Goal: Find specific page/section: Find specific page/section

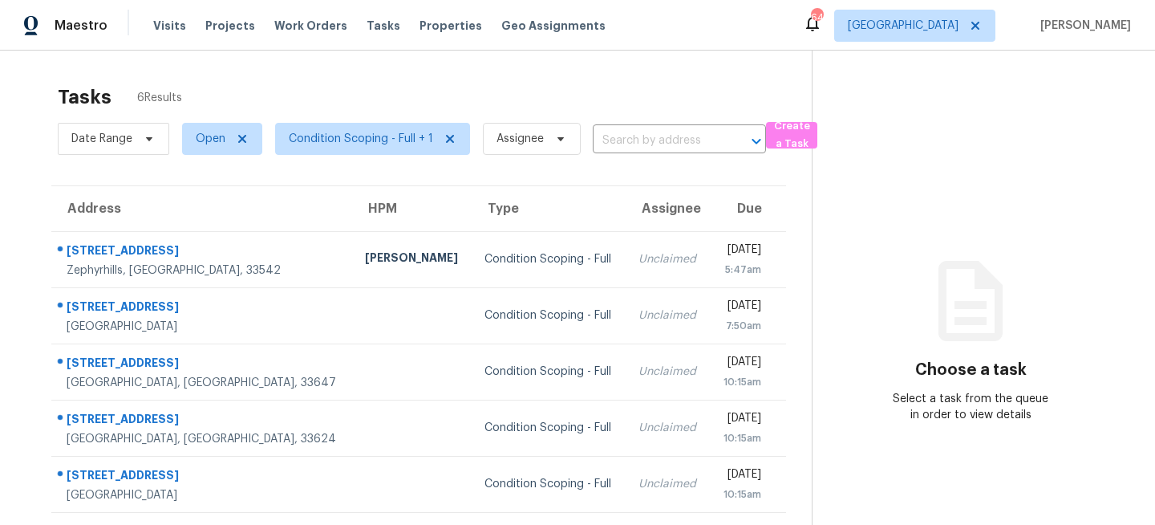
scroll to position [56, 0]
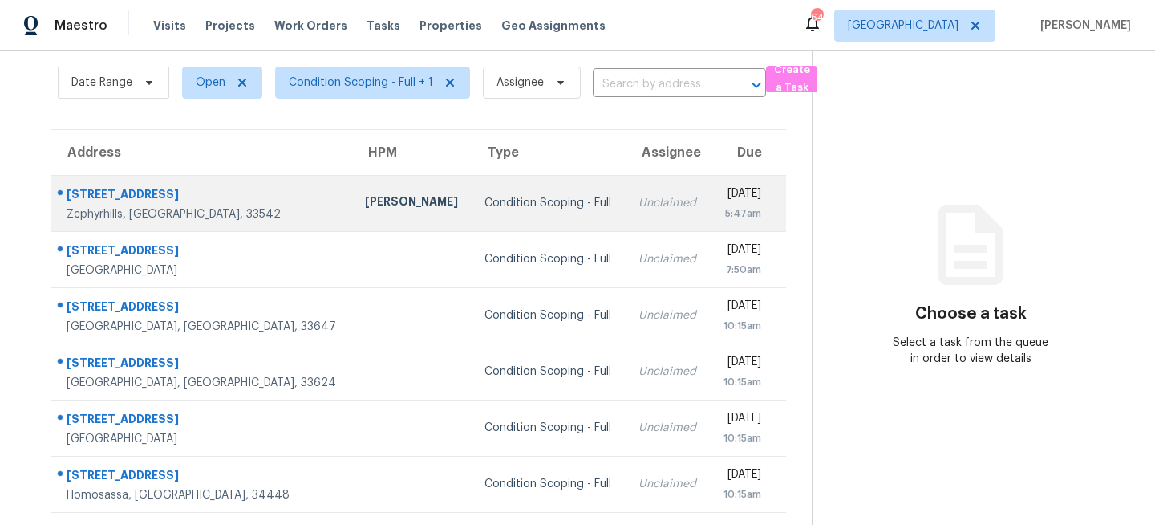
click at [485, 203] on div "Condition Scoping - Full" at bounding box center [549, 203] width 128 height 16
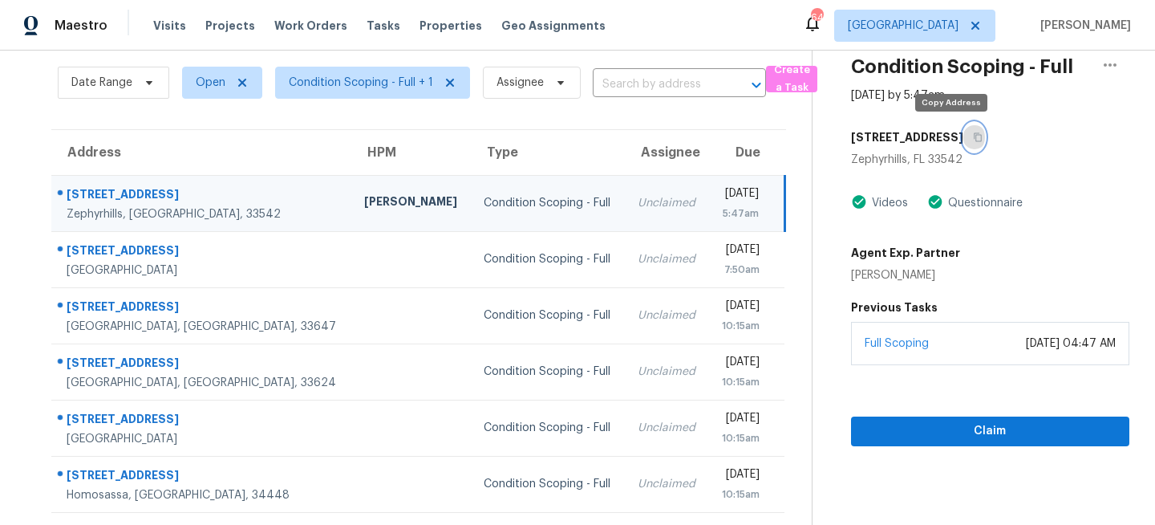
click at [963, 124] on button "button" at bounding box center [974, 137] width 22 height 29
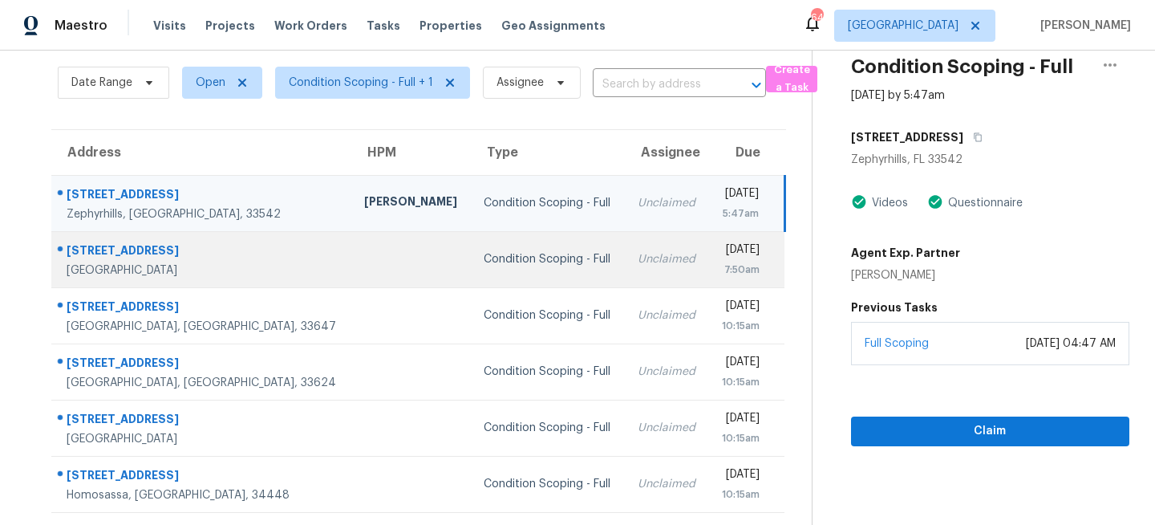
click at [506, 276] on td "Condition Scoping - Full" at bounding box center [548, 259] width 154 height 56
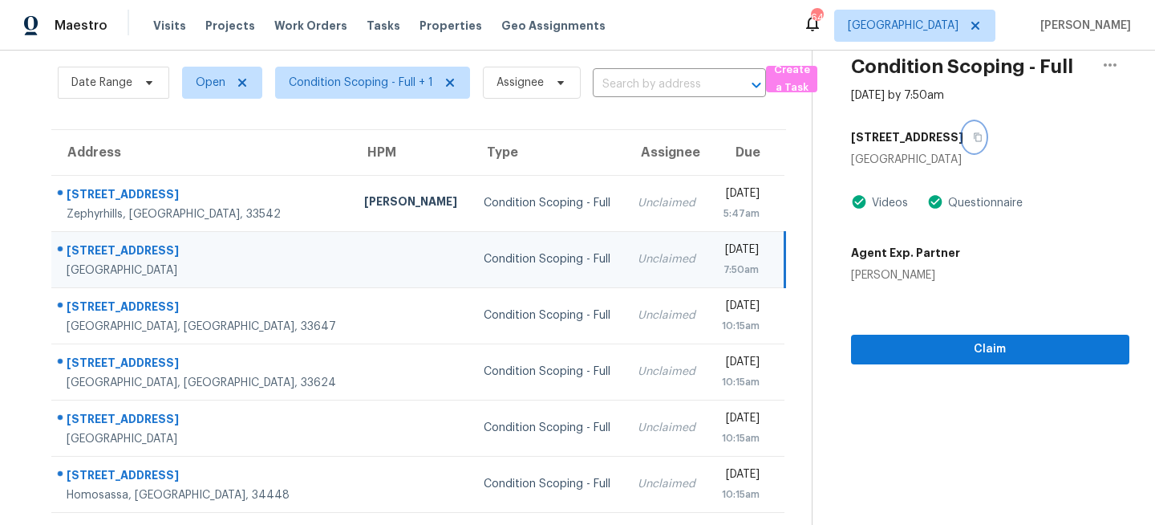
click at [973, 138] on icon "button" at bounding box center [978, 137] width 10 height 10
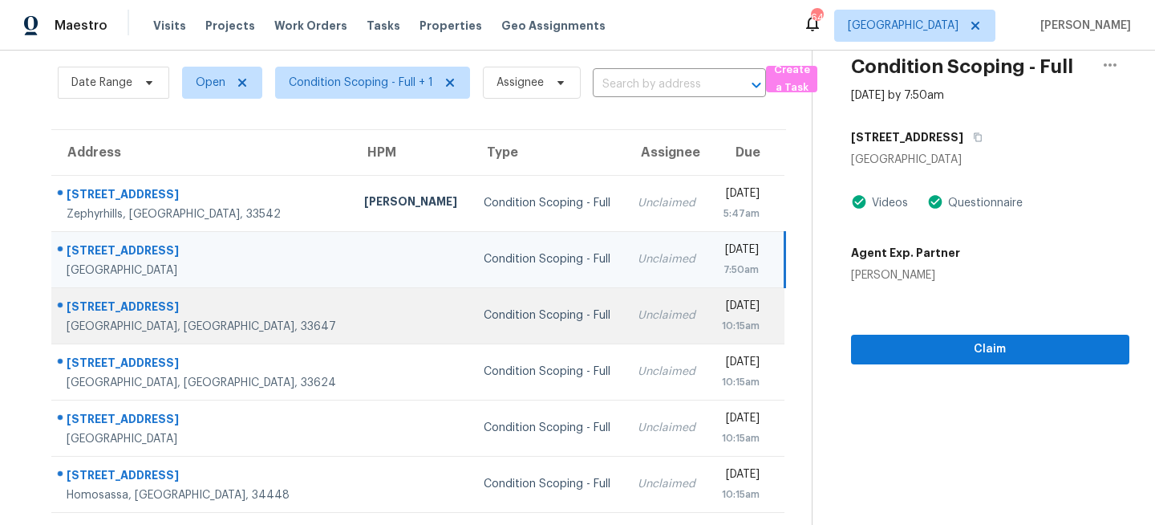
click at [489, 300] on td "Condition Scoping - Full" at bounding box center [548, 315] width 154 height 56
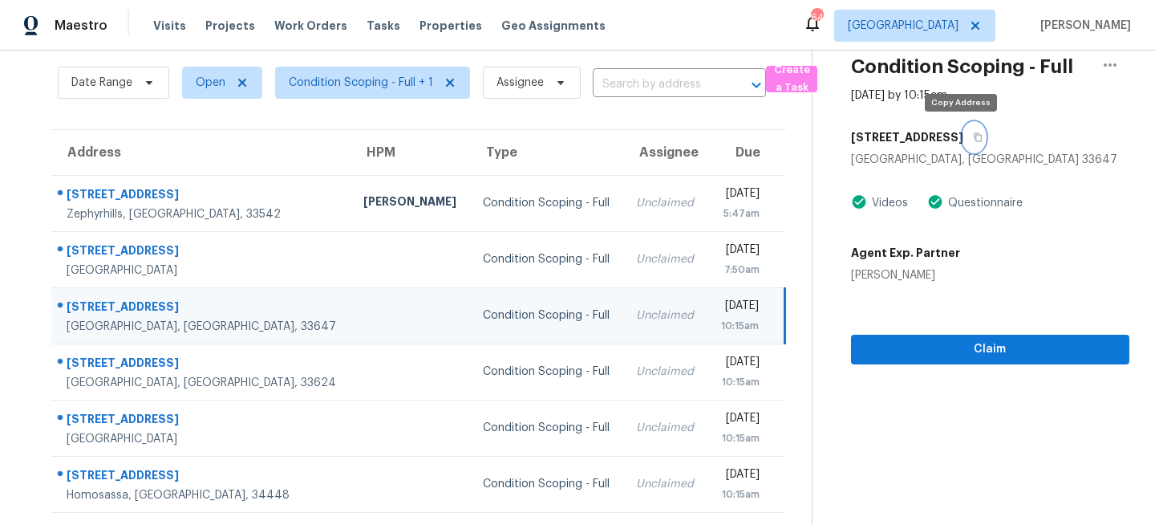
click at [973, 137] on icon "button" at bounding box center [978, 137] width 10 height 10
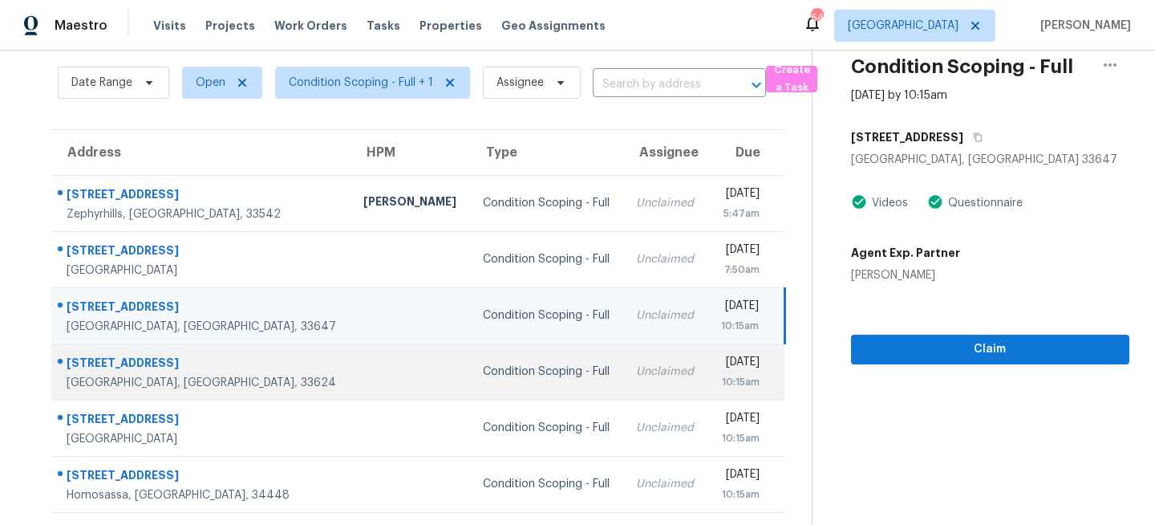
click at [496, 371] on div "Condition Scoping - Full" at bounding box center [547, 371] width 128 height 16
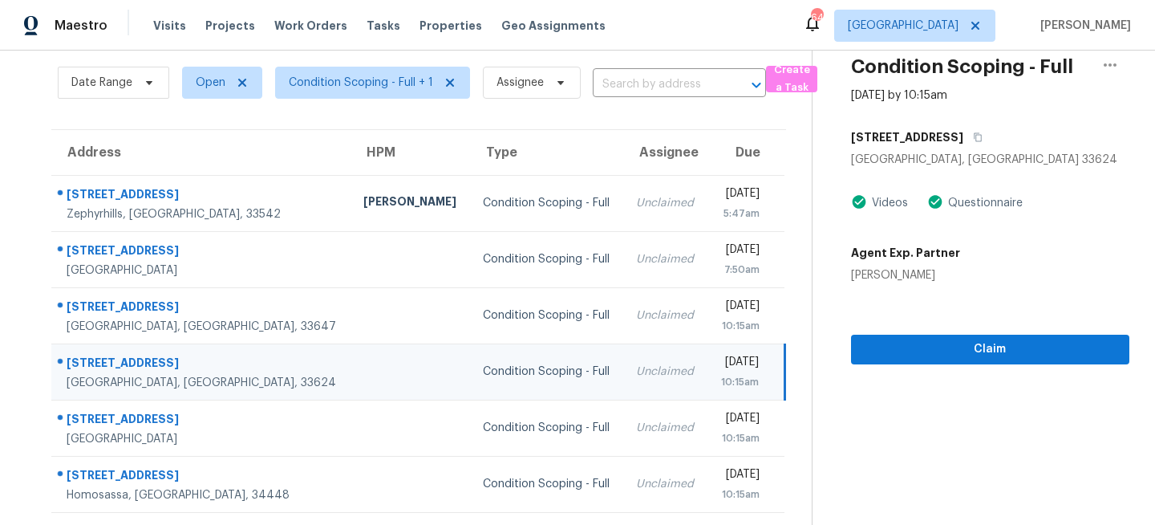
click at [985, 130] on div "[STREET_ADDRESS]" at bounding box center [990, 137] width 278 height 29
click at [976, 133] on icon "button" at bounding box center [978, 137] width 10 height 10
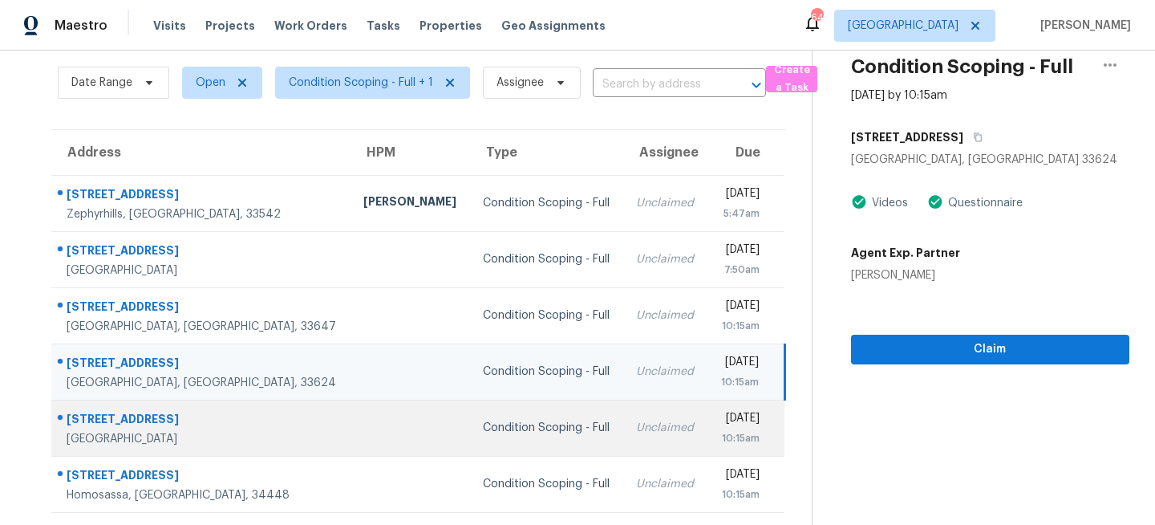
click at [623, 452] on td "Unclaimed" at bounding box center [665, 427] width 84 height 56
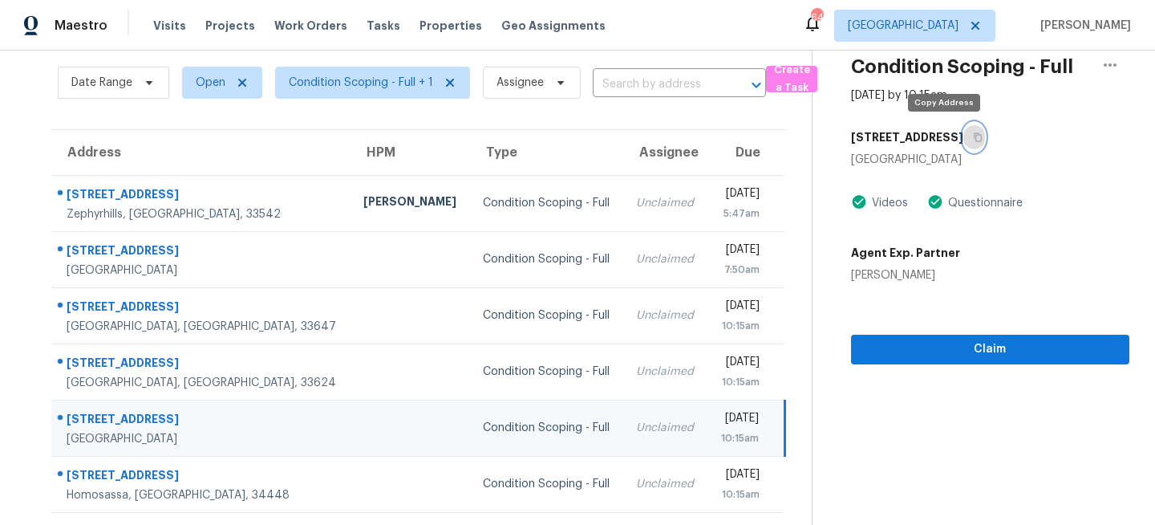
click at [973, 132] on icon "button" at bounding box center [978, 137] width 10 height 10
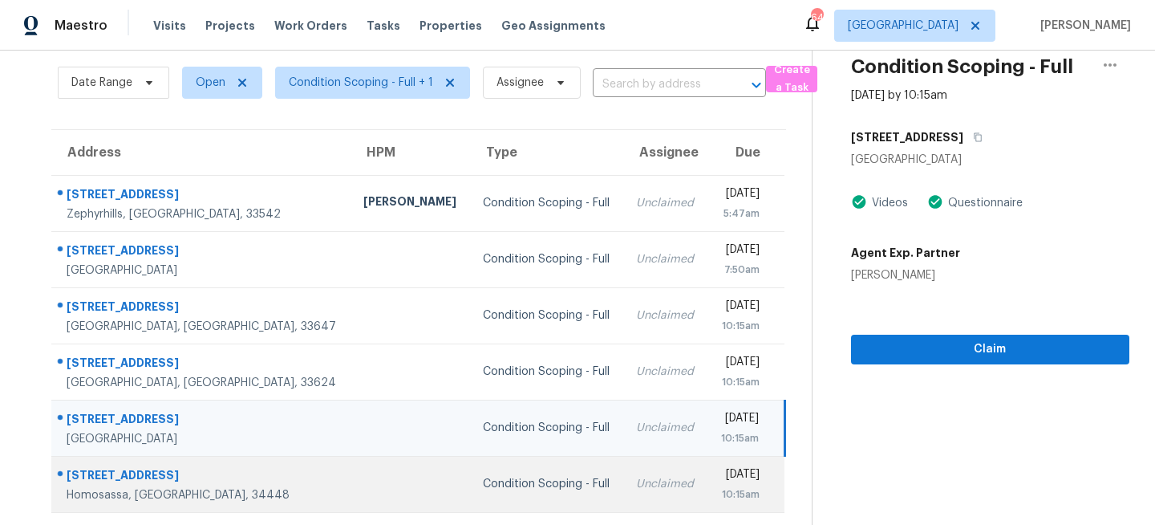
click at [518, 488] on td "Condition Scoping - Full" at bounding box center [546, 484] width 153 height 56
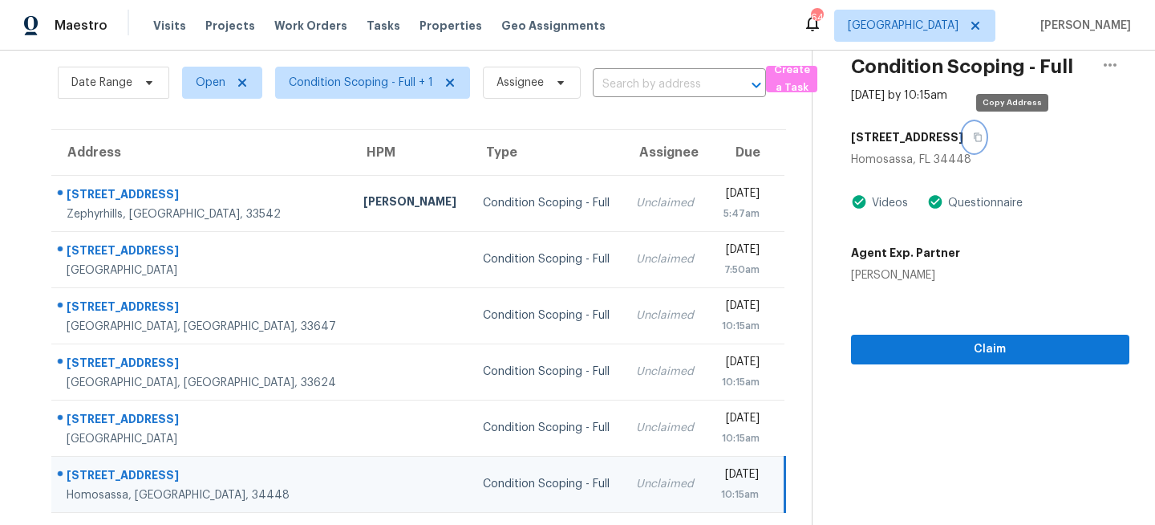
click at [983, 136] on icon "button" at bounding box center [978, 137] width 10 height 10
click at [959, 25] on span "[GEOGRAPHIC_DATA]" at bounding box center [903, 26] width 111 height 16
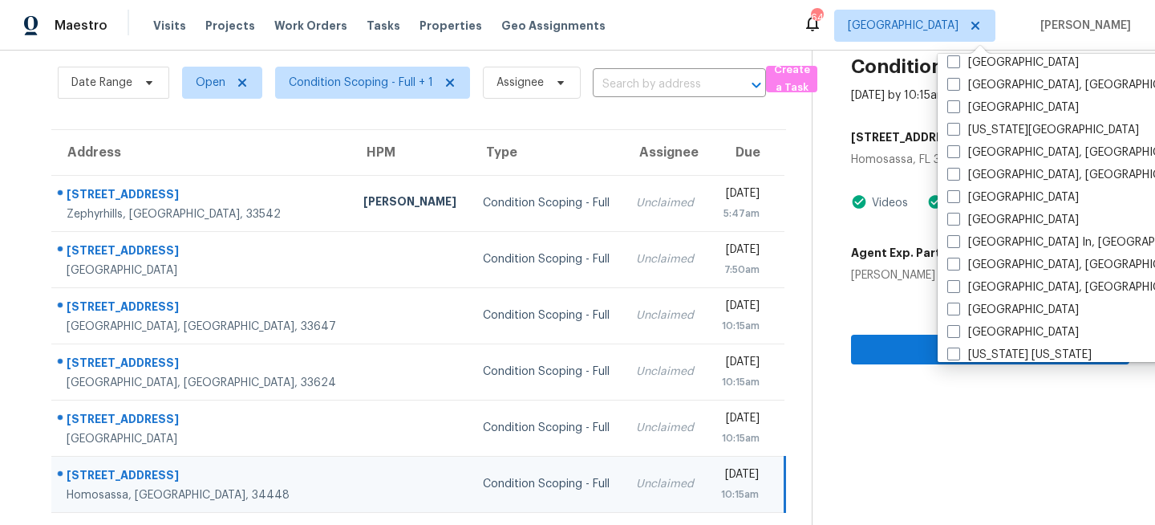
scroll to position [582, 0]
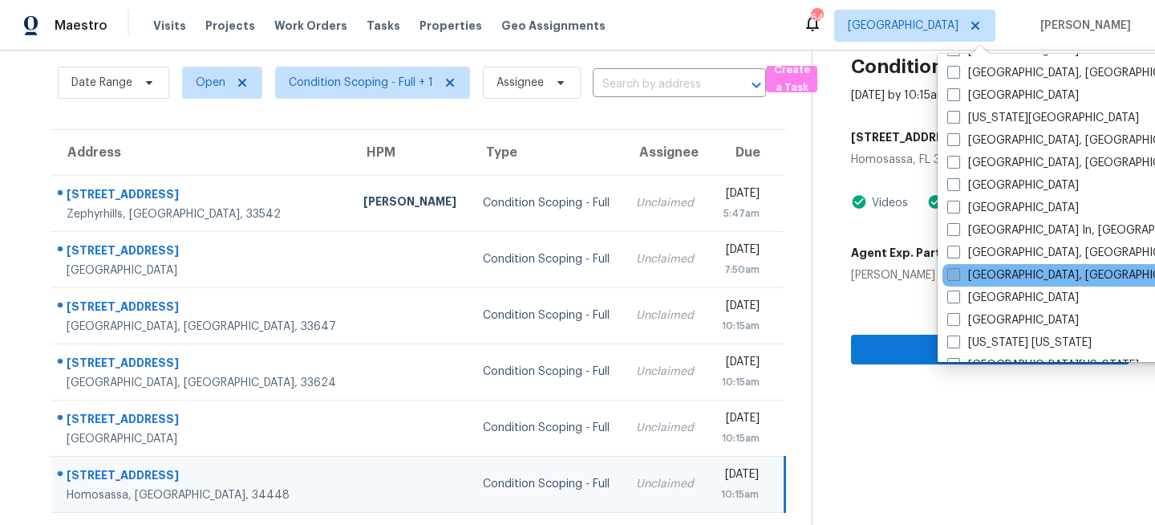
click at [958, 270] on span at bounding box center [953, 274] width 13 height 13
click at [958, 270] on input "[GEOGRAPHIC_DATA], [GEOGRAPHIC_DATA]" at bounding box center [952, 272] width 10 height 10
checkbox input "true"
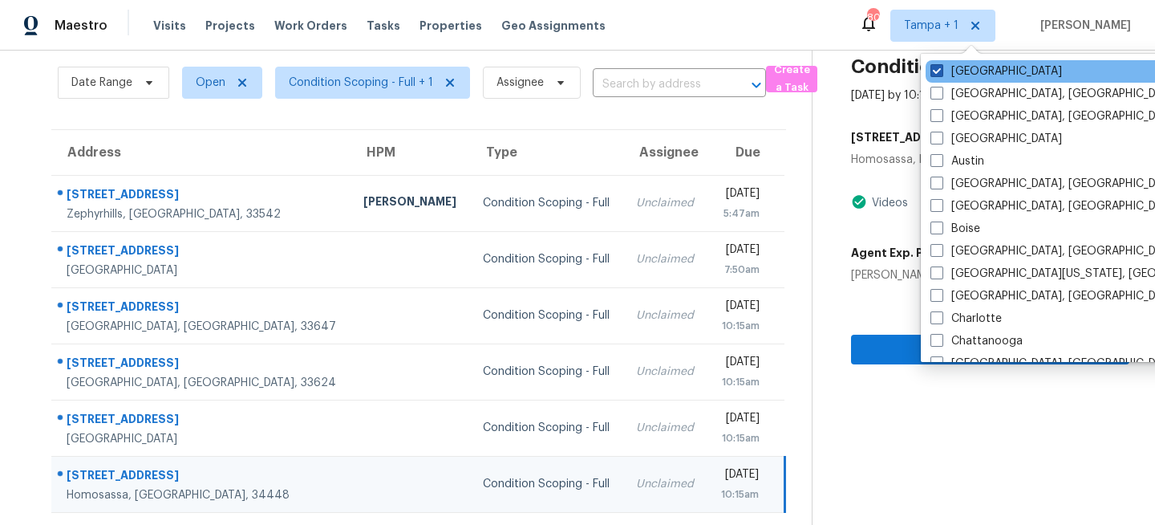
click at [962, 70] on label "[GEOGRAPHIC_DATA]" at bounding box center [997, 71] width 132 height 16
click at [941, 70] on input "[GEOGRAPHIC_DATA]" at bounding box center [936, 68] width 10 height 10
checkbox input "false"
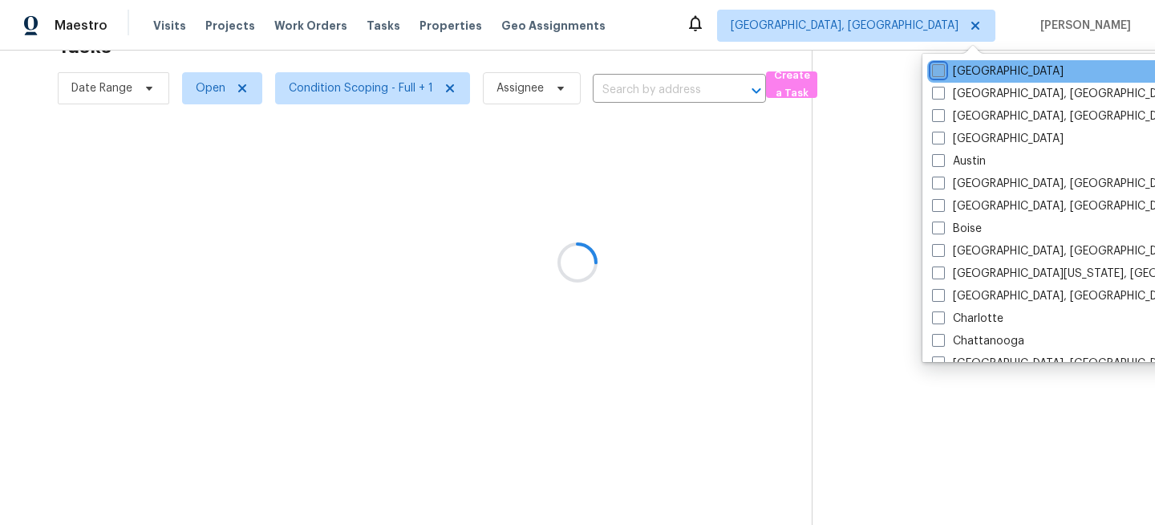
scroll to position [51, 0]
